Goal: Task Accomplishment & Management: Manage account settings

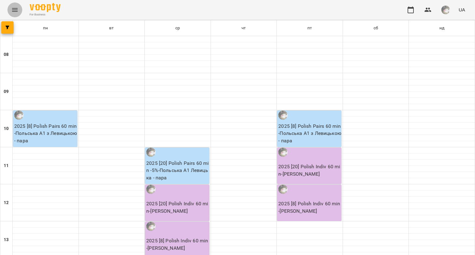
click at [17, 9] on icon "Menu" at bounding box center [14, 9] width 7 height 7
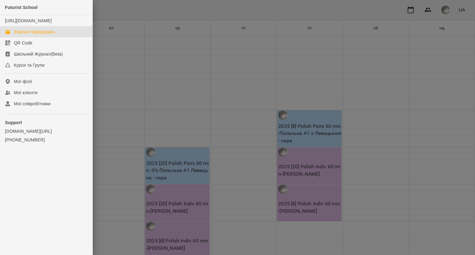
click at [30, 35] on div "Журнал відвідувань" at bounding box center [34, 32] width 41 height 6
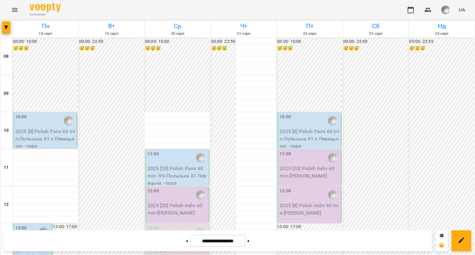
scroll to position [367, 0]
click at [249, 247] on button at bounding box center [249, 241] width 2 height 14
click at [186, 239] on button at bounding box center [187, 241] width 2 height 14
type input "**********"
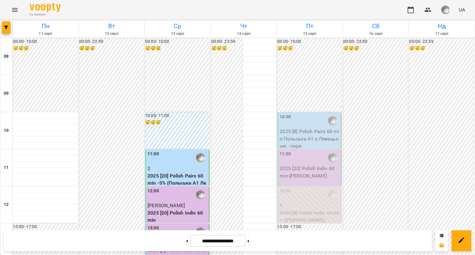
scroll to position [310, 0]
